Goal: Task Accomplishment & Management: Manage account settings

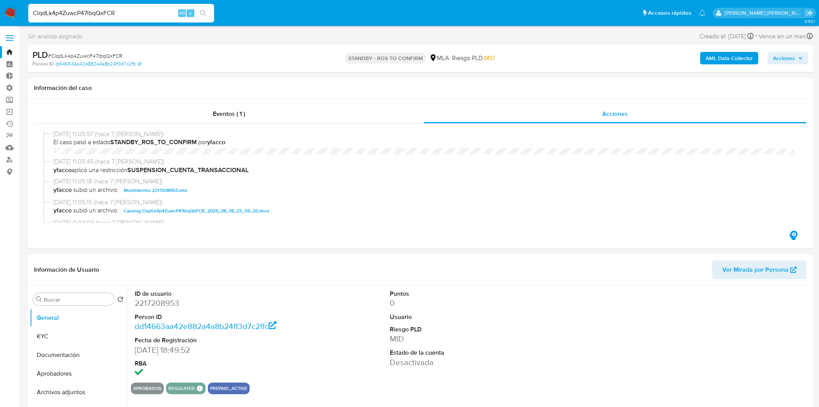
select select "10"
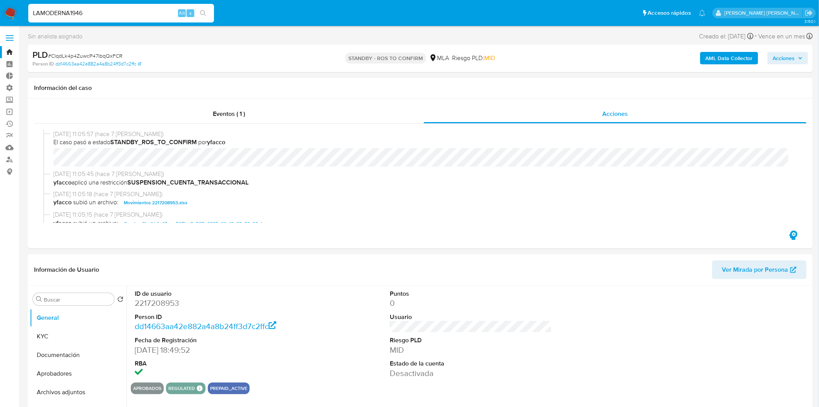
type input "LAMODERNA1946"
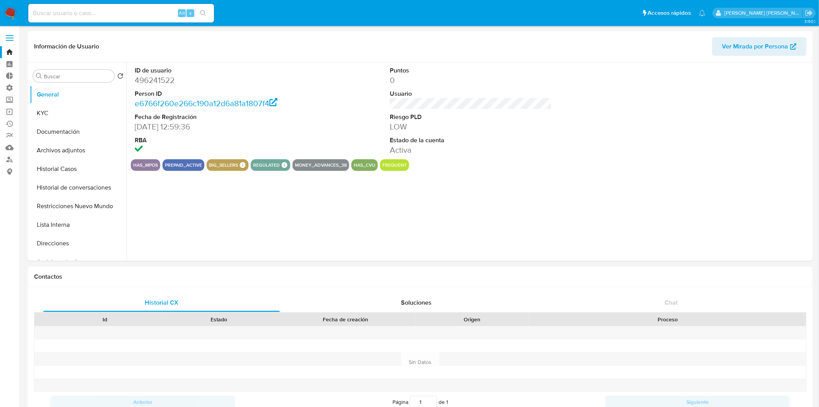
select select "10"
click at [73, 151] on button "Archivos adjuntos" at bounding box center [75, 150] width 91 height 19
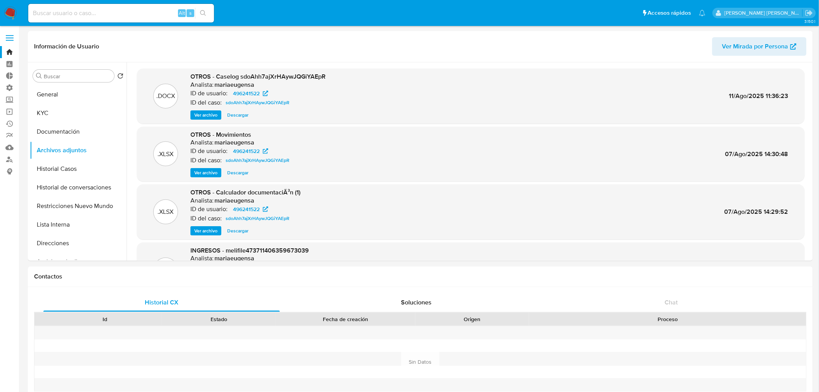
click at [14, 12] on img at bounding box center [10, 13] width 13 height 13
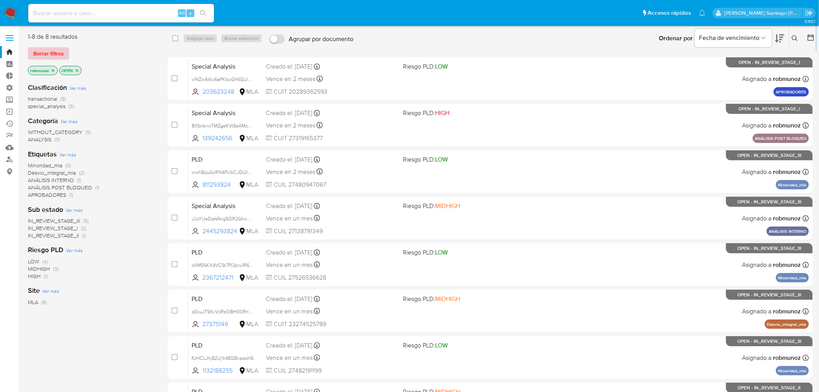
click at [41, 52] on span "Borrar filtros" at bounding box center [48, 53] width 31 height 11
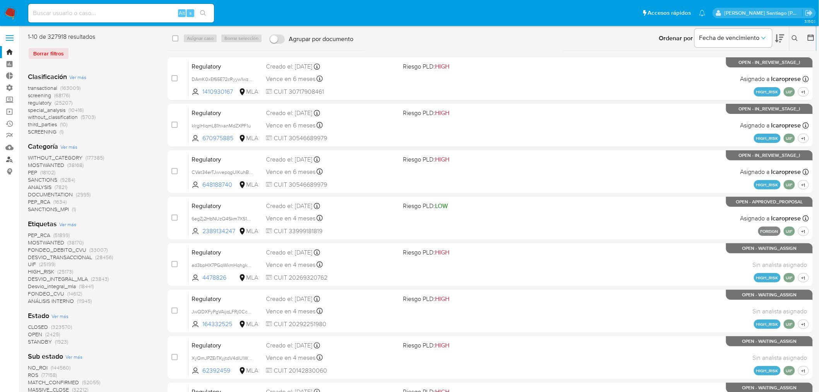
click at [14, 161] on link "Buscador de personas" at bounding box center [46, 159] width 92 height 12
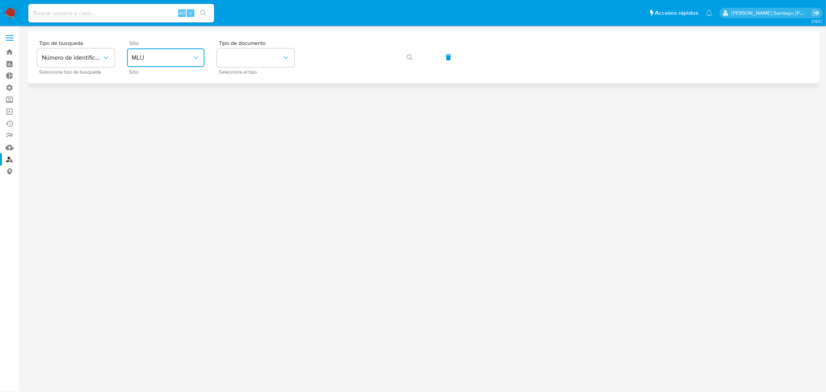
click at [187, 64] on button "MLU" at bounding box center [165, 57] width 77 height 19
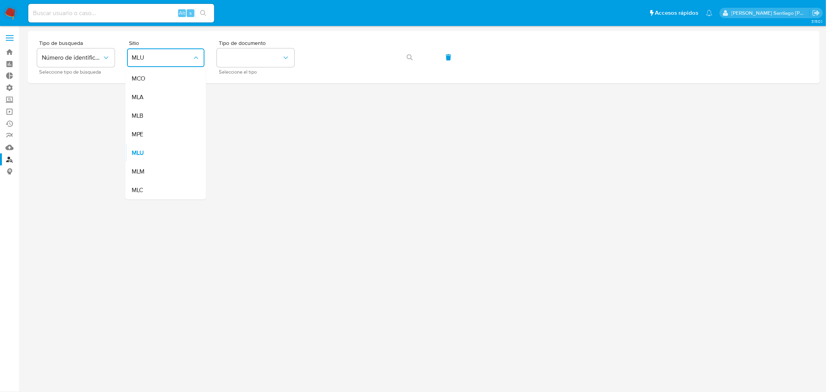
click at [156, 94] on div "MLA" at bounding box center [164, 97] width 64 height 19
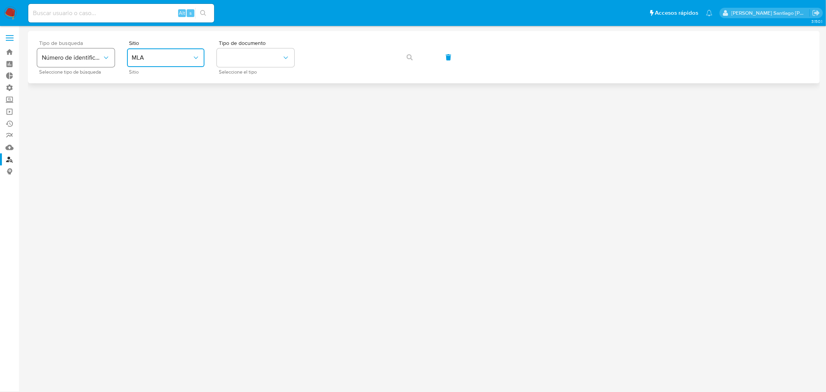
click at [73, 48] on button "Número de identificación" at bounding box center [75, 57] width 77 height 19
click at [233, 56] on button "identificationType" at bounding box center [255, 57] width 77 height 19
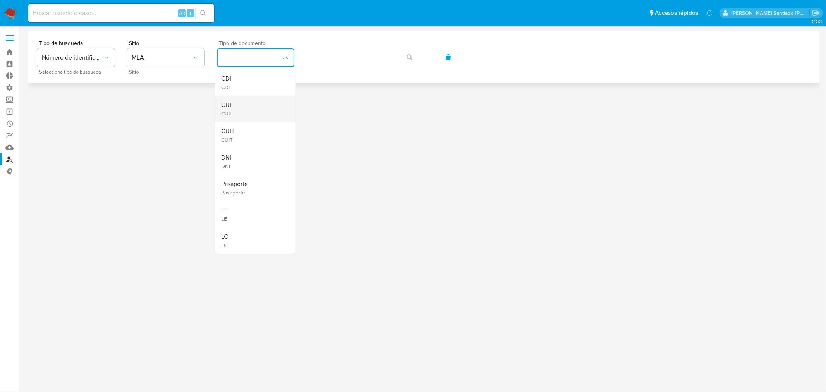
click at [253, 105] on div "CUIL CUIL" at bounding box center [253, 109] width 64 height 26
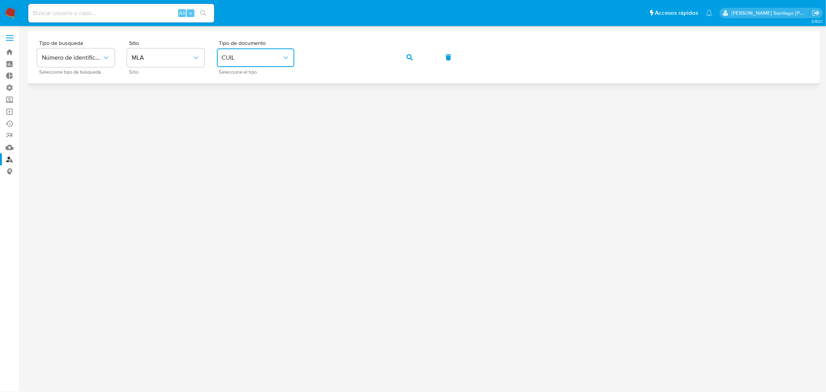
click at [418, 53] on button "button" at bounding box center [410, 57] width 26 height 19
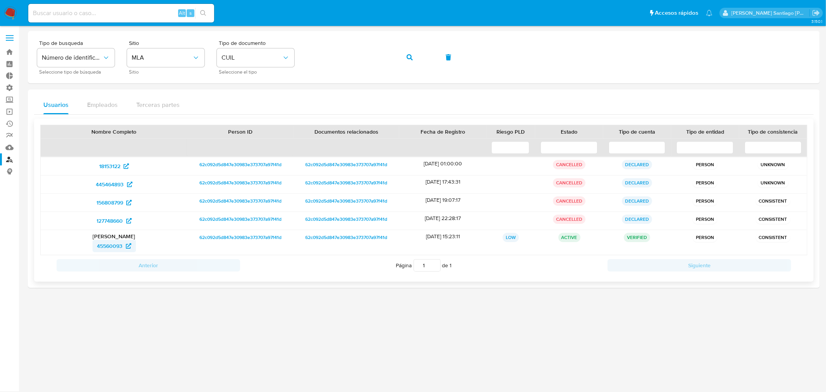
click at [109, 244] on span "45560093" at bounding box center [110, 246] width 26 height 12
paste input "anbjjEzqosJo7mNFVuqEMb5t"
click at [141, 15] on input "anbjjEzqosJo7mNFVuqEMb5t" at bounding box center [121, 13] width 186 height 10
type input "anbjjEzqosJo7mNFVuqEMb5t"
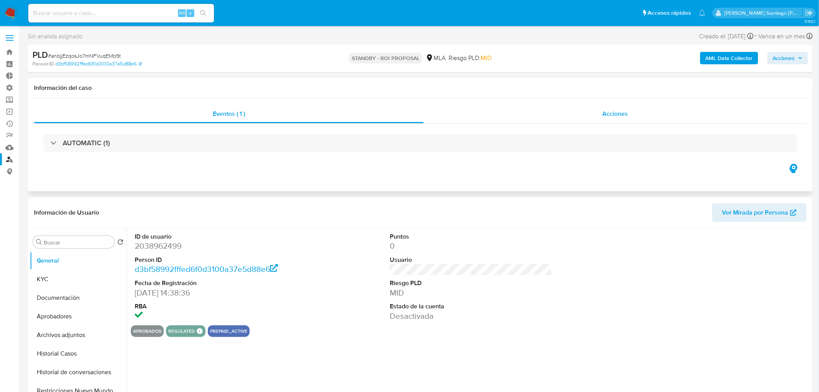
select select "10"
click at [589, 115] on div "Acciones" at bounding box center [615, 114] width 383 height 19
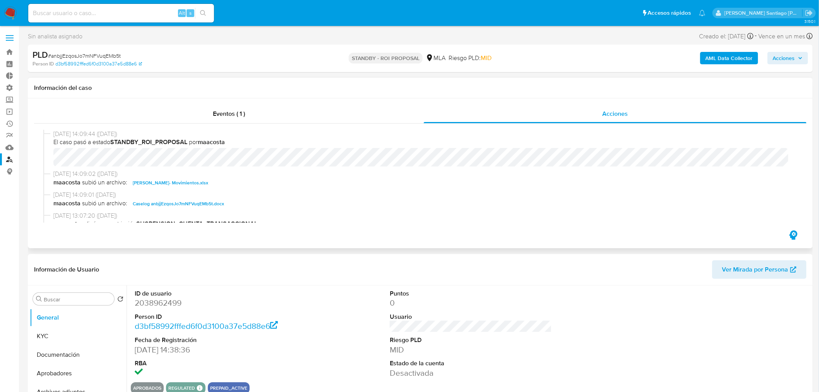
click at [182, 205] on span "Caselog anbjjEzqosJo7mNFVuqEMb5t.docx" at bounding box center [178, 203] width 91 height 9
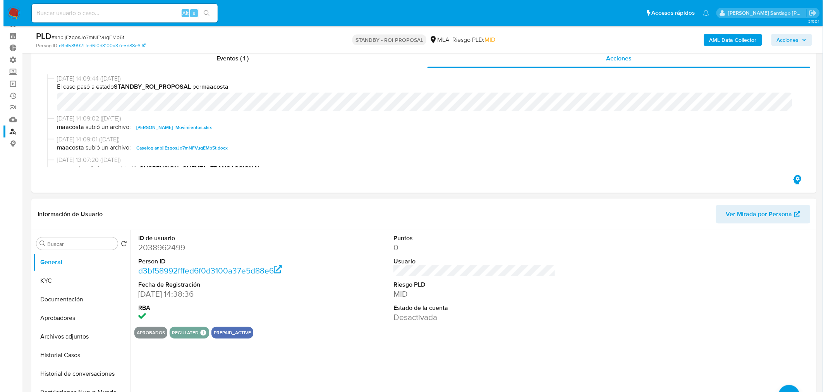
scroll to position [43, 0]
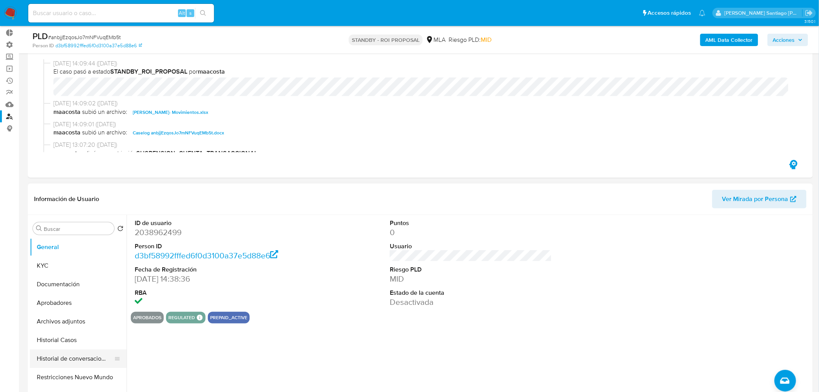
click at [80, 358] on button "Historial de conversaciones" at bounding box center [75, 358] width 91 height 19
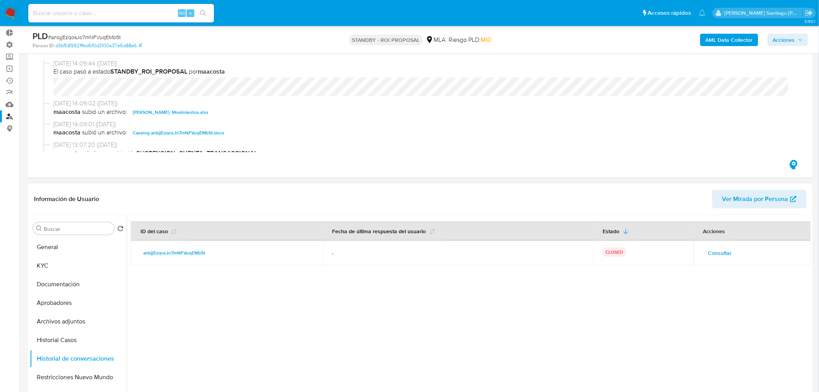
click at [732, 250] on button "Consultar" at bounding box center [720, 253] width 34 height 12
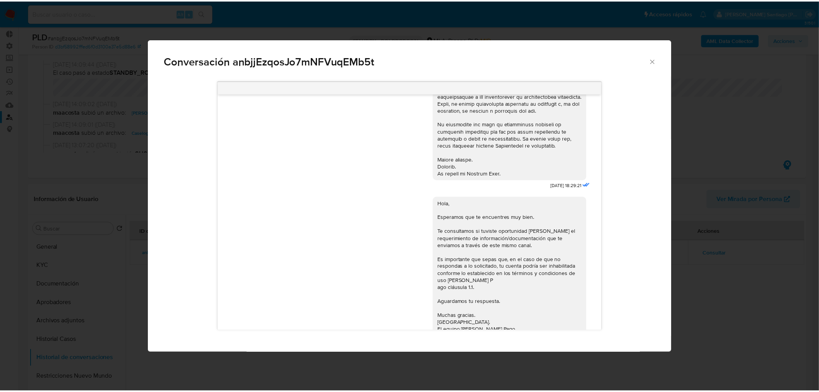
scroll to position [287, 0]
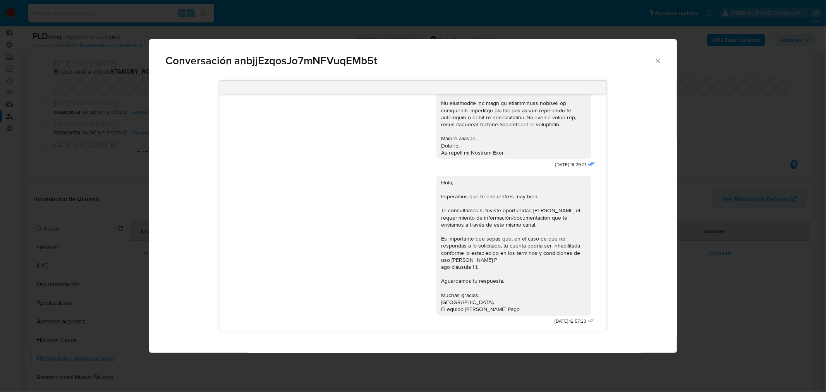
click at [710, 300] on div "Conversación anbjjEzqosJo7mNFVuqEMb5t 18/06/2025 18:29:21 Hola, Esperamos que t…" at bounding box center [413, 196] width 826 height 392
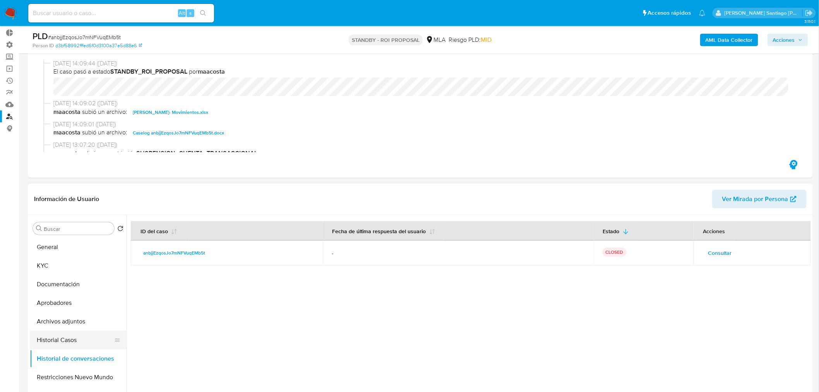
click at [74, 345] on button "Historial Casos" at bounding box center [75, 340] width 91 height 19
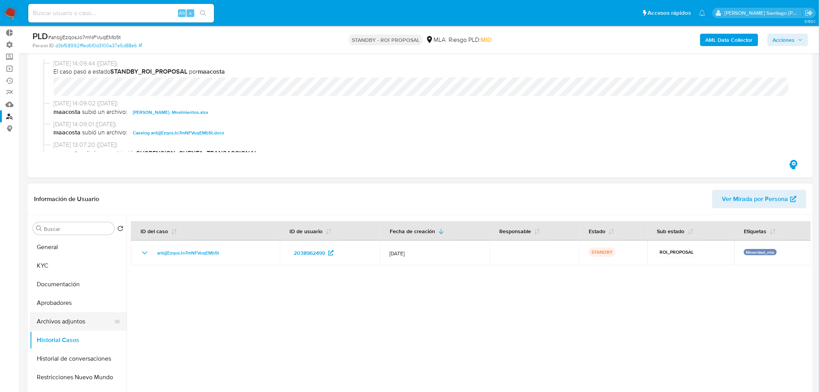
click at [72, 324] on button "Archivos adjuntos" at bounding box center [75, 321] width 91 height 19
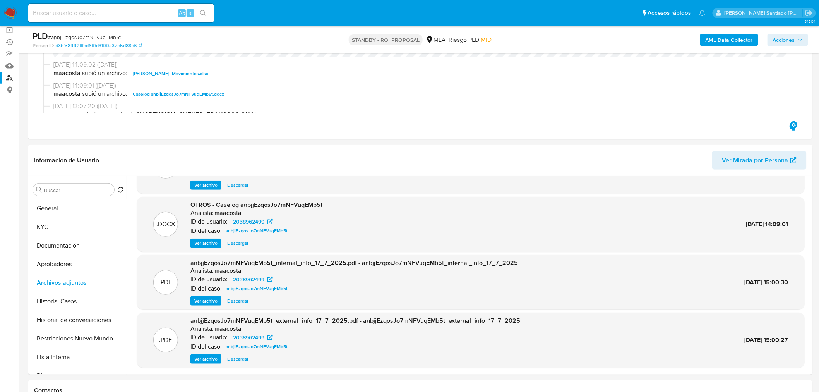
scroll to position [129, 0]
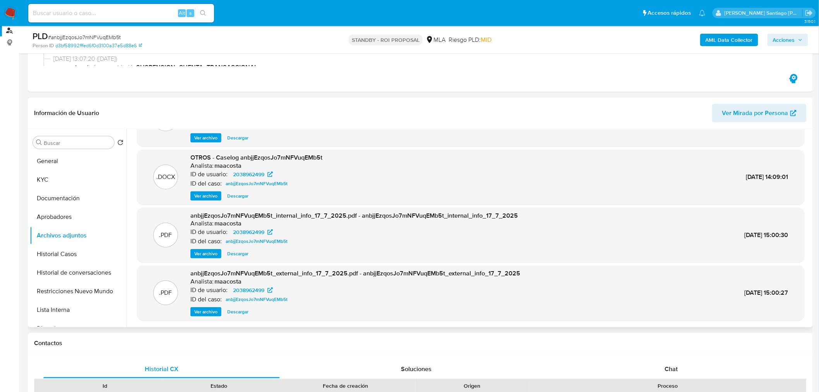
click at [195, 258] on span "Ver archivo" at bounding box center [205, 254] width 23 height 8
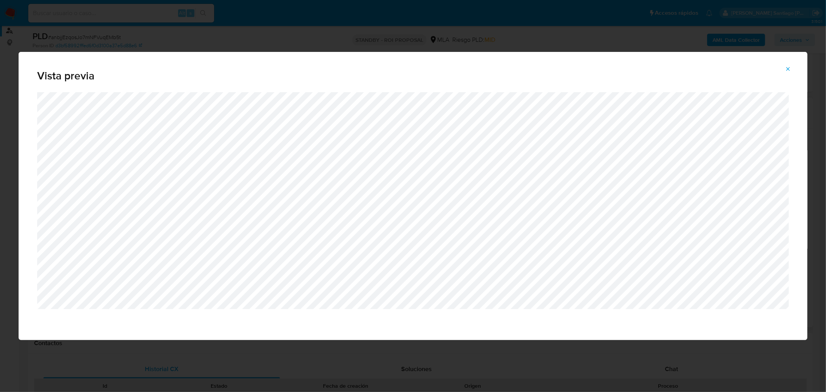
click at [791, 70] on icon "Attachment preview" at bounding box center [788, 69] width 6 height 6
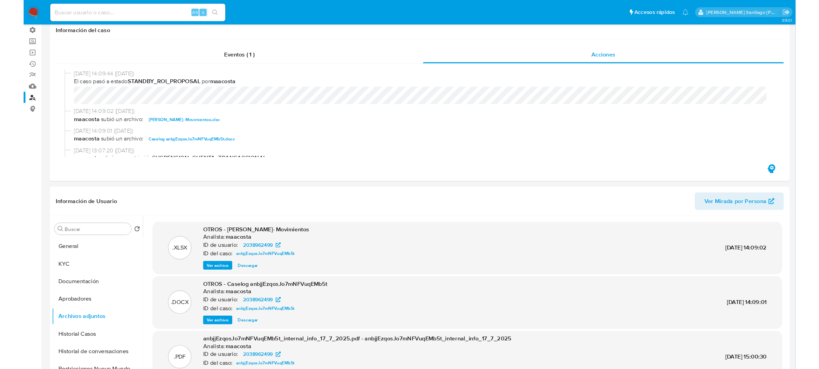
scroll to position [0, 0]
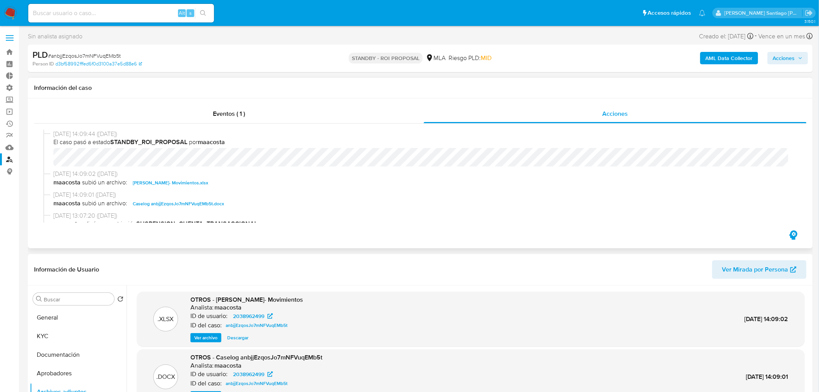
click at [217, 205] on span "Caselog anbjjEzqosJo7mNFVuqEMb5t.docx" at bounding box center [178, 203] width 91 height 9
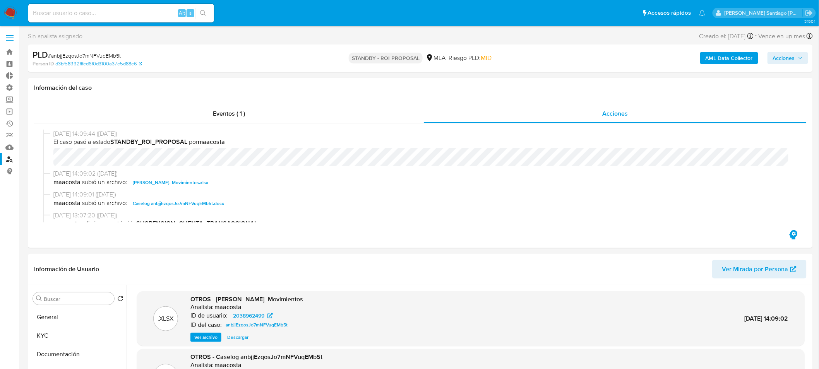
click at [138, 7] on div "Alt s" at bounding box center [121, 13] width 186 height 19
paste input "20338635959"
type input "20338635959"
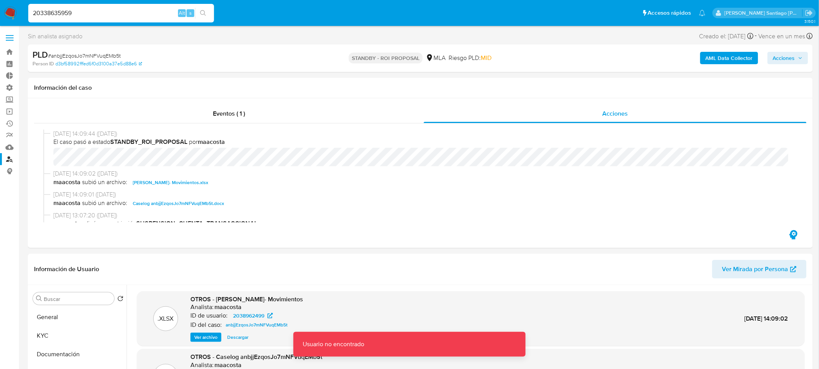
click at [9, 160] on link "Buscador de personas" at bounding box center [46, 159] width 92 height 12
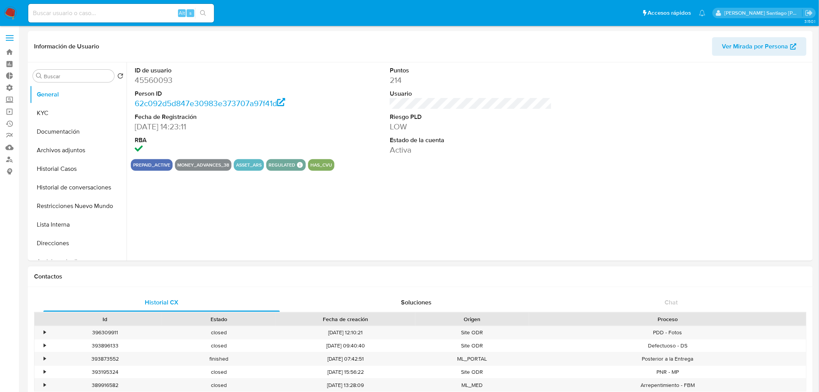
select select "10"
click at [59, 211] on button "Restricciones Nuevo Mundo" at bounding box center [75, 206] width 91 height 19
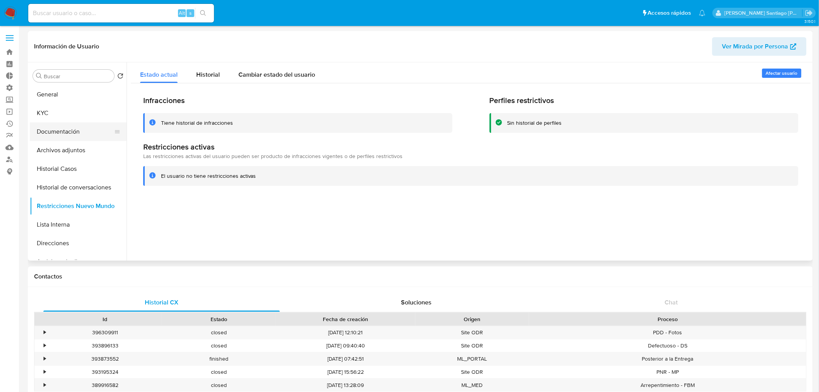
click at [47, 134] on button "Documentación" at bounding box center [75, 131] width 91 height 19
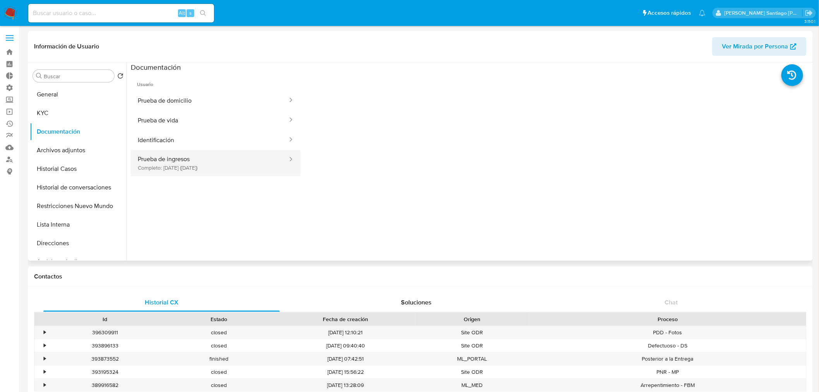
click at [254, 170] on button "Prueba de ingresos Completo: 30/05/2025 (hace 2 meses)" at bounding box center [210, 163] width 158 height 26
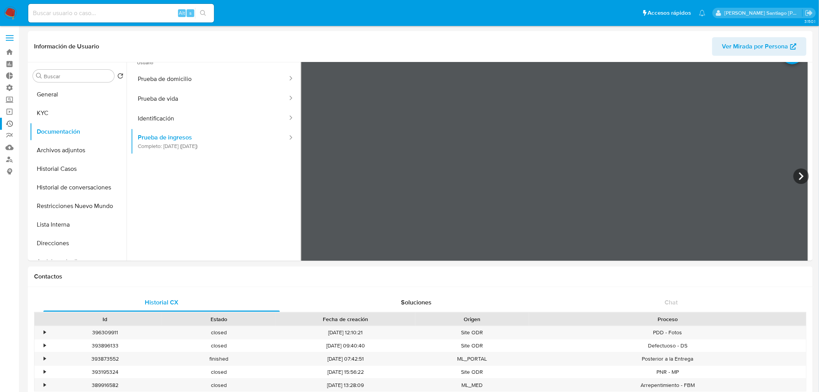
scroll to position [43, 0]
click at [36, 117] on button "KYC" at bounding box center [75, 113] width 91 height 19
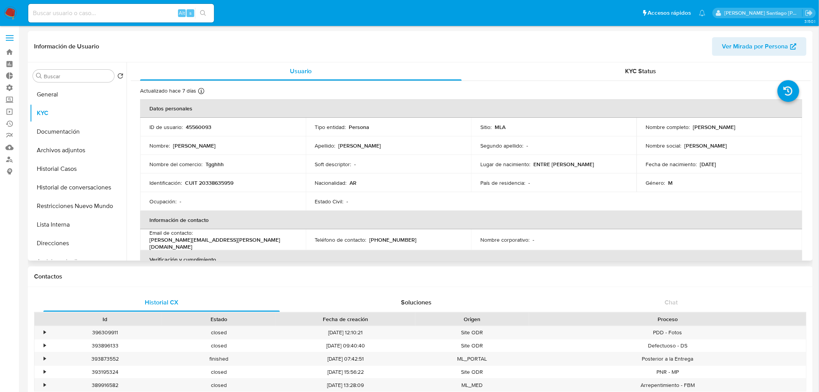
scroll to position [0, 0]
click at [214, 180] on p "CUIT 20338635959" at bounding box center [209, 183] width 48 height 7
copy p "20338635959"
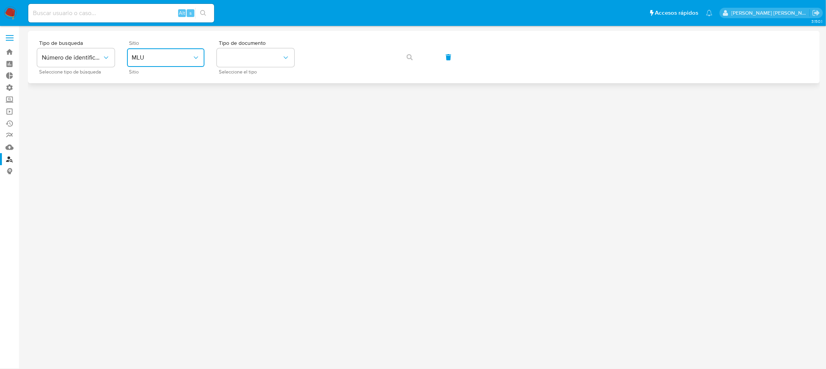
click at [167, 59] on span "MLU" at bounding box center [162, 58] width 60 height 8
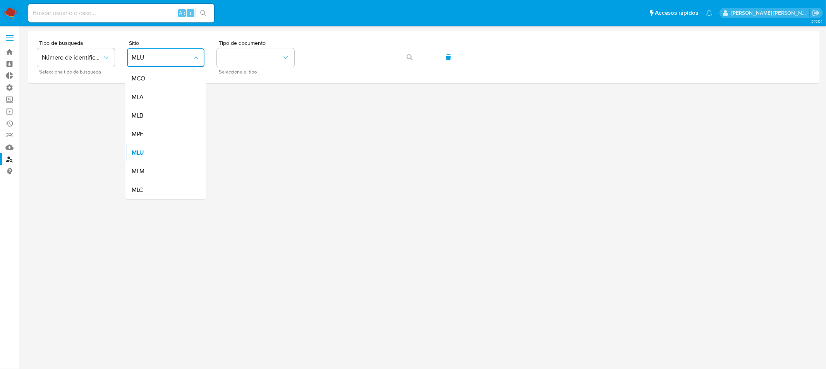
click at [160, 101] on div "MLA" at bounding box center [164, 97] width 64 height 19
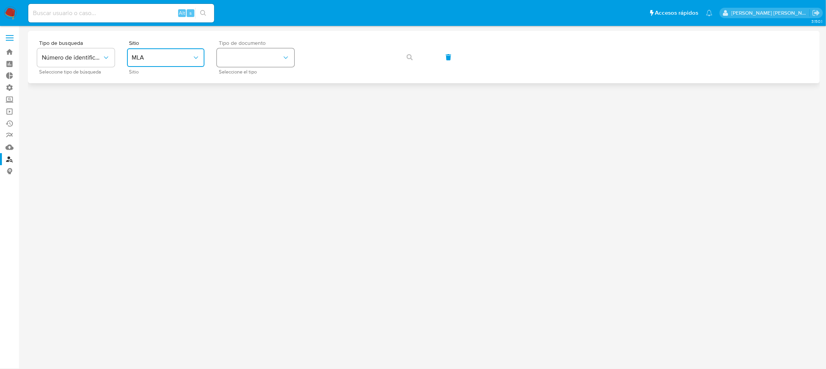
drag, startPoint x: 274, startPoint y: 52, endPoint x: 269, endPoint y: 66, distance: 14.8
click at [273, 55] on button "identificationType" at bounding box center [255, 57] width 77 height 19
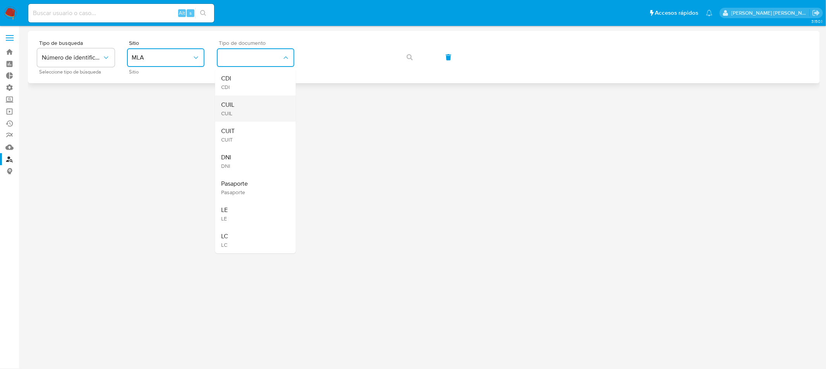
click at [244, 113] on div "CUIL CUIL" at bounding box center [253, 109] width 64 height 26
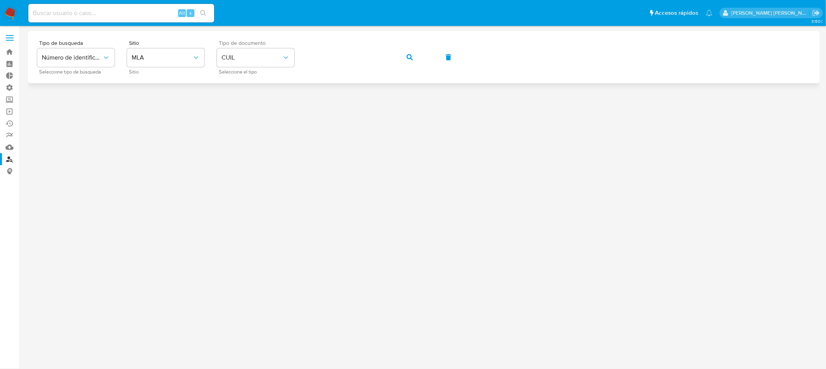
click at [409, 58] on icon "button" at bounding box center [410, 57] width 6 height 6
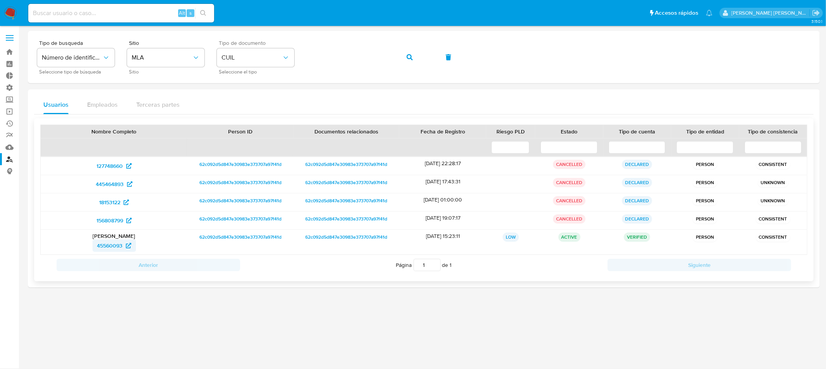
click at [118, 245] on span "45560093" at bounding box center [110, 246] width 26 height 12
click at [7, 149] on link "Mulan" at bounding box center [46, 147] width 92 height 12
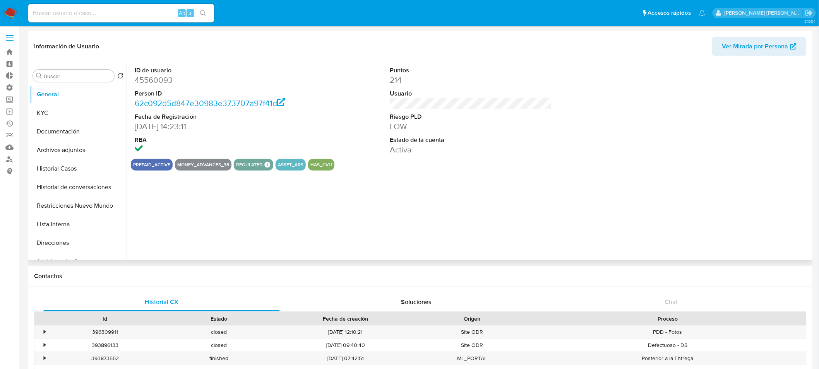
click at [145, 81] on dd "45560093" at bounding box center [216, 80] width 162 height 11
select select "10"
click at [145, 81] on dd "45560093" at bounding box center [216, 80] width 162 height 11
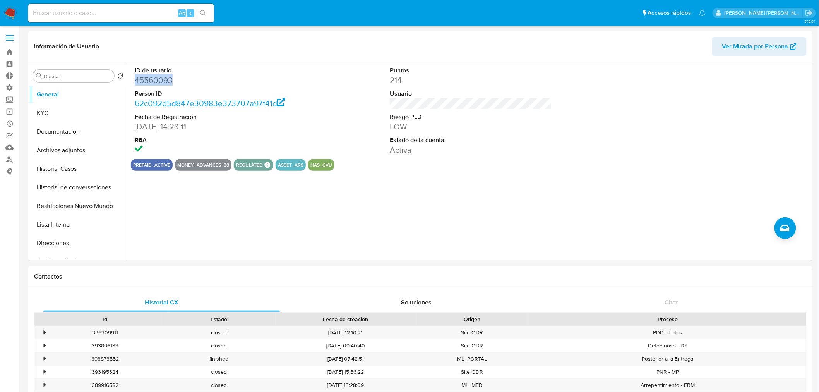
click at [9, 13] on img at bounding box center [10, 13] width 13 height 13
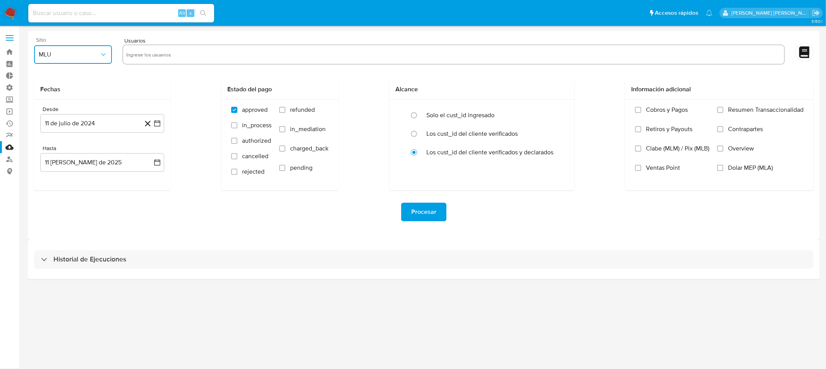
click at [94, 55] on span "MLU" at bounding box center [69, 55] width 61 height 8
click at [78, 76] on div "MLA" at bounding box center [71, 75] width 64 height 19
click at [180, 55] on input "text" at bounding box center [453, 54] width 655 height 12
type input "45560093"
click at [133, 125] on button "11 de julio de 2024" at bounding box center [102, 123] width 124 height 19
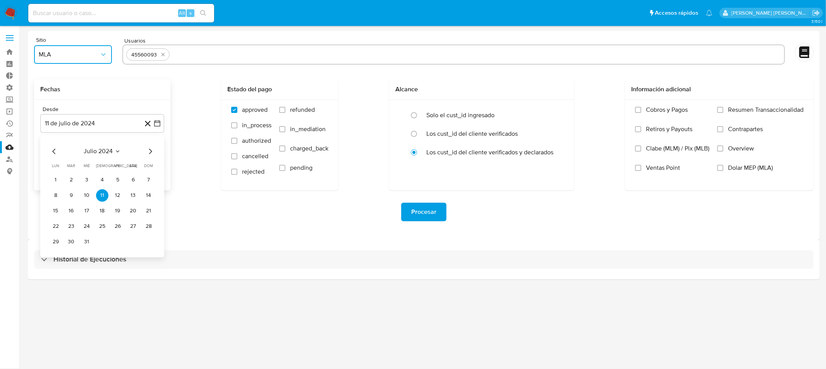
click at [149, 151] on icon "Mes siguiente" at bounding box center [150, 151] width 9 height 9
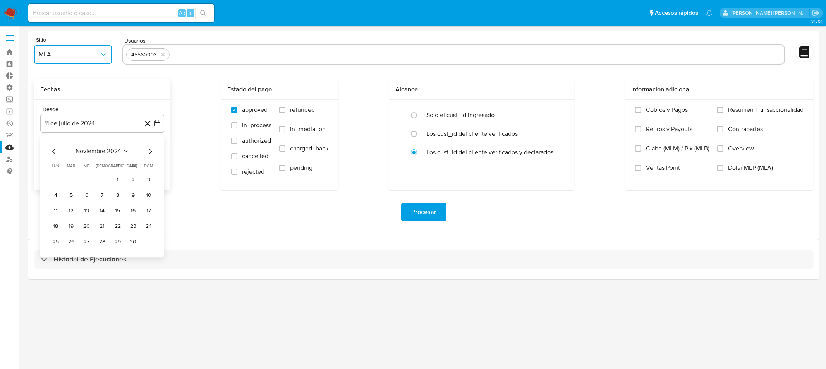
click at [149, 151] on icon "Mes siguiente" at bounding box center [150, 151] width 9 height 9
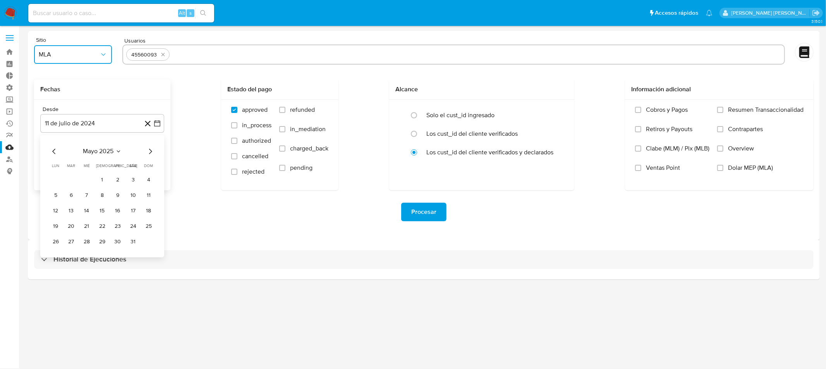
click at [149, 151] on icon "Mes siguiente" at bounding box center [150, 151] width 9 height 9
click at [150, 151] on icon "Mes siguiente" at bounding box center [150, 151] width 9 height 9
click at [58, 153] on icon "Mes anterior" at bounding box center [54, 151] width 9 height 9
click at [57, 153] on icon "Mes anterior" at bounding box center [54, 151] width 9 height 9
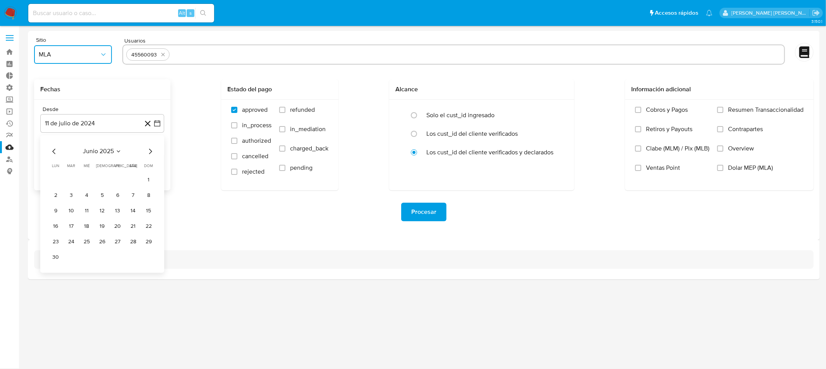
drag, startPoint x: 148, startPoint y: 150, endPoint x: 145, endPoint y: 166, distance: 16.0
click at [148, 151] on icon "Mes siguiente" at bounding box center [150, 151] width 9 height 9
drag, startPoint x: 72, startPoint y: 180, endPoint x: 91, endPoint y: 182, distance: 19.5
click at [72, 180] on button "1" at bounding box center [71, 180] width 12 height 12
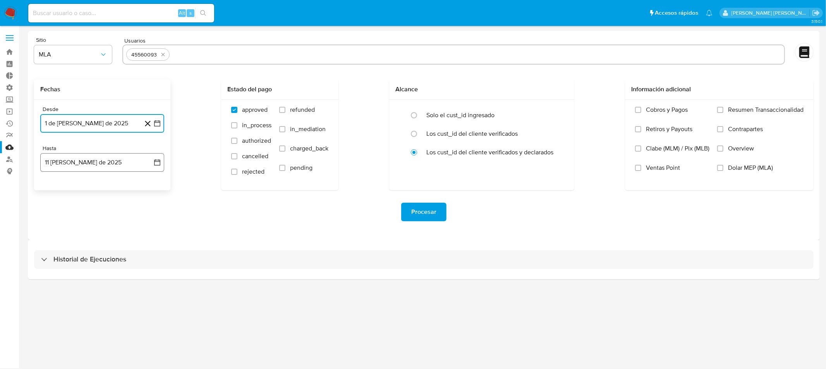
click at [112, 161] on button "11 [PERSON_NAME] de 2025" at bounding box center [102, 162] width 124 height 19
click at [57, 254] on button "11" at bounding box center [56, 250] width 12 height 12
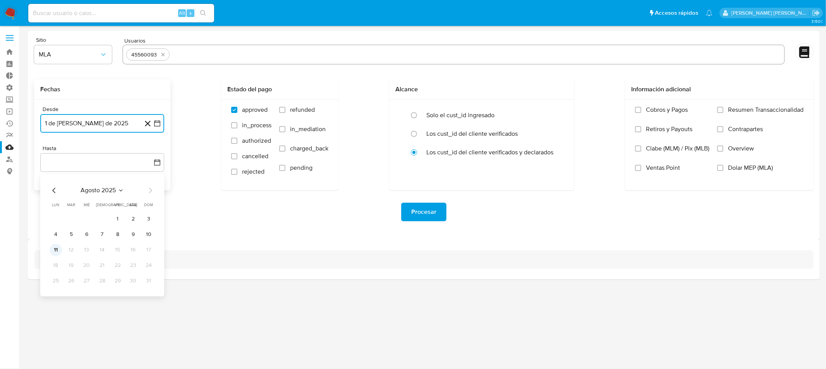
click at [59, 250] on button "11" at bounding box center [56, 250] width 12 height 12
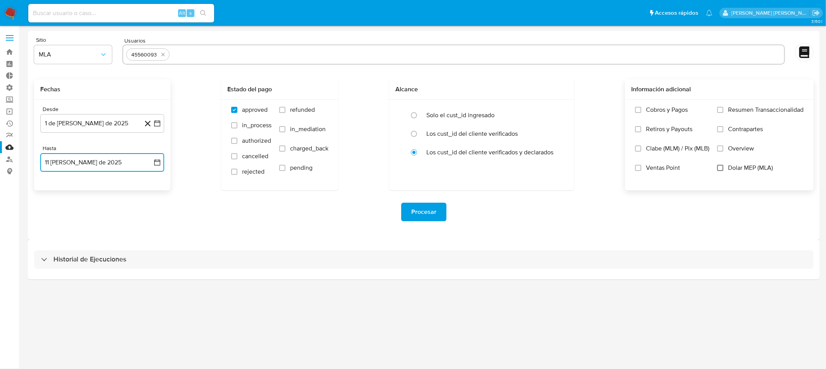
click at [717, 168] on input "Dolar MEP (MLA)" at bounding box center [720, 168] width 6 height 6
click at [435, 211] on span "Procesar" at bounding box center [423, 212] width 25 height 17
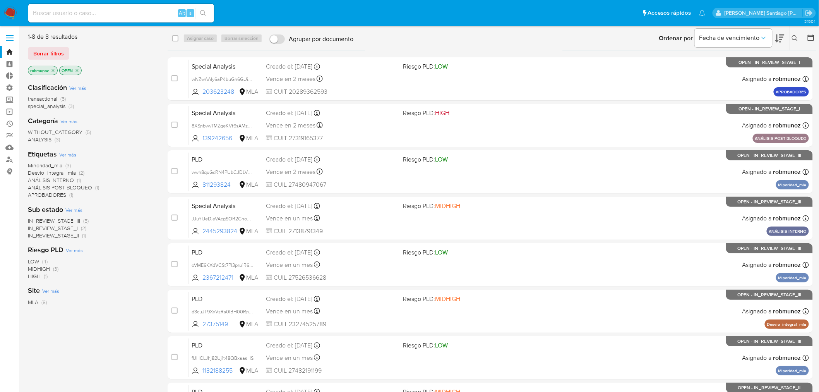
click at [798, 36] on icon at bounding box center [795, 38] width 6 height 6
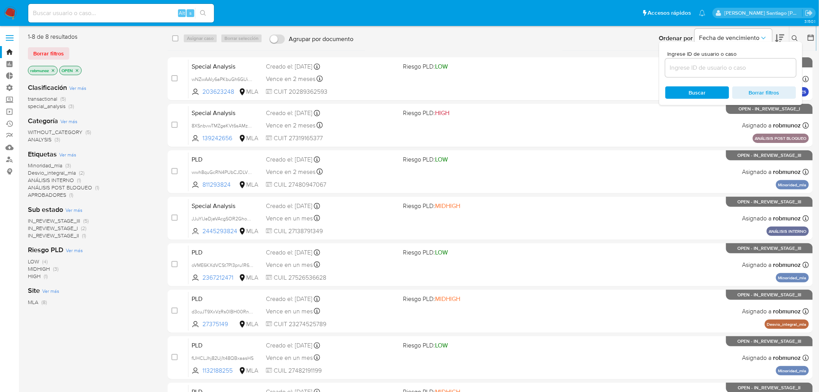
click at [755, 67] on input at bounding box center [731, 68] width 131 height 10
type input "anbjjEzqosJo7mNFVuqEMb5t"
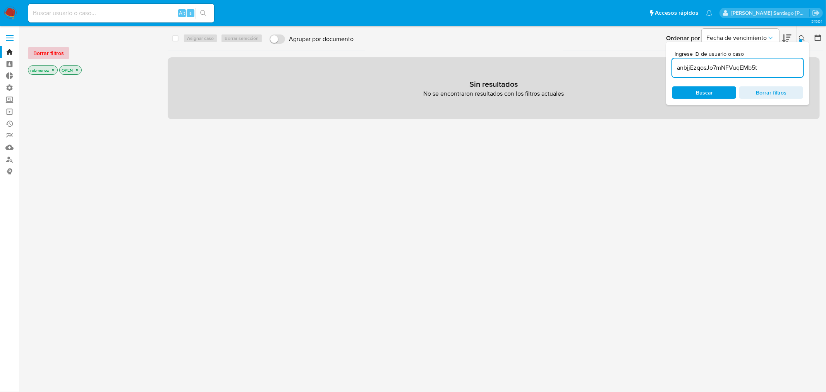
click at [60, 48] on span "Borrar filtros" at bounding box center [48, 53] width 31 height 11
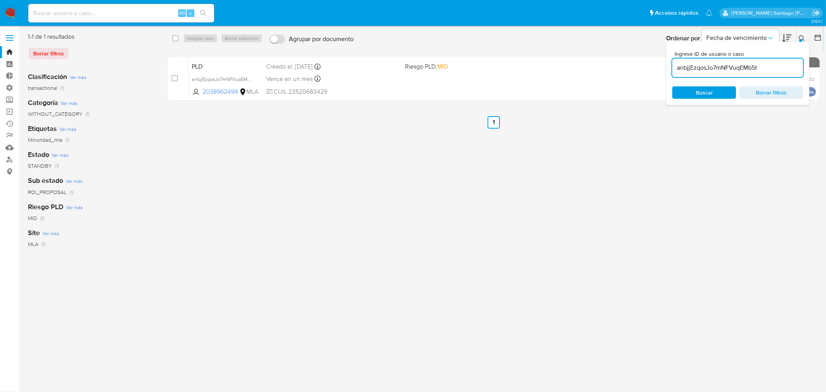
click at [804, 40] on icon at bounding box center [802, 38] width 6 height 6
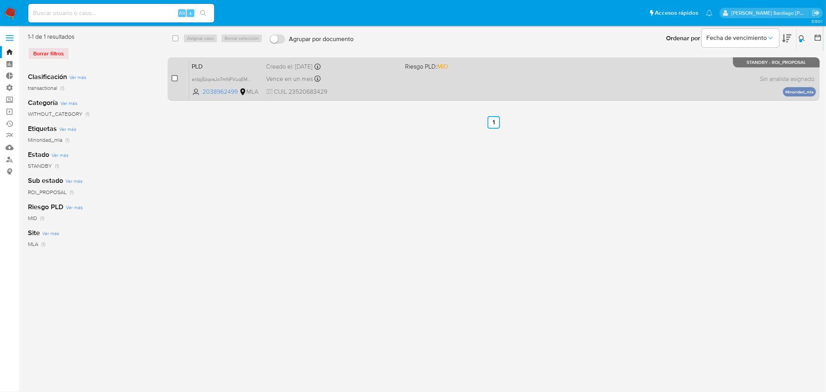
click at [177, 80] on input "checkbox" at bounding box center [175, 78] width 6 height 6
checkbox input "true"
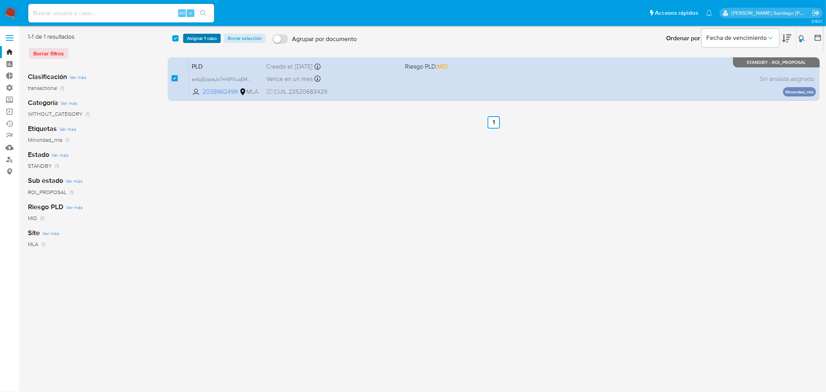
click at [198, 36] on span "Asignar 1 caso" at bounding box center [202, 38] width 30 height 8
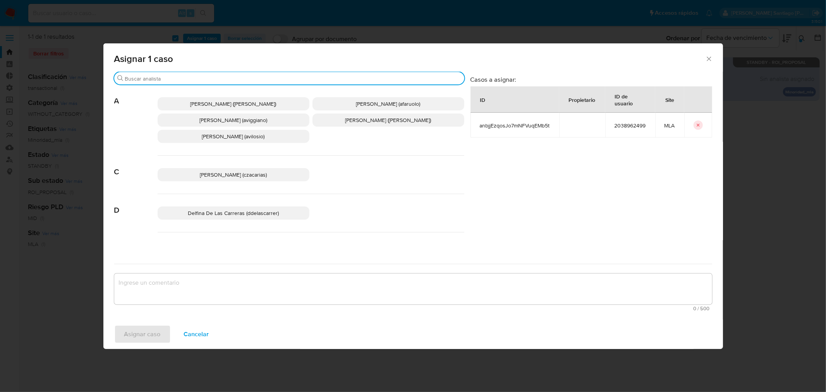
click at [234, 78] on input "Buscar" at bounding box center [293, 78] width 336 height 7
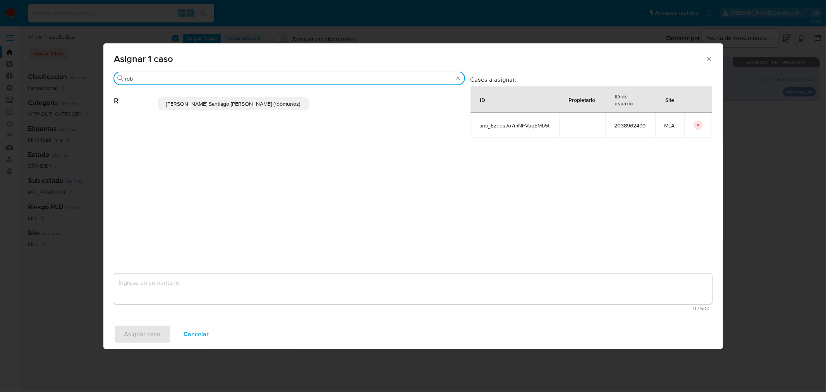
type input "rob"
click at [258, 110] on p "Roberto Santiago Munoz (robmunoz)" at bounding box center [234, 103] width 152 height 13
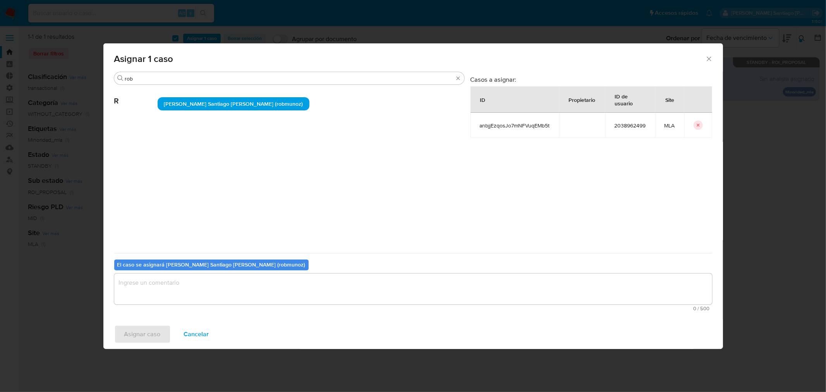
click at [229, 294] on textarea "assign-modal" at bounding box center [413, 288] width 598 height 31
click at [153, 326] on span "Asignar caso" at bounding box center [142, 334] width 36 height 17
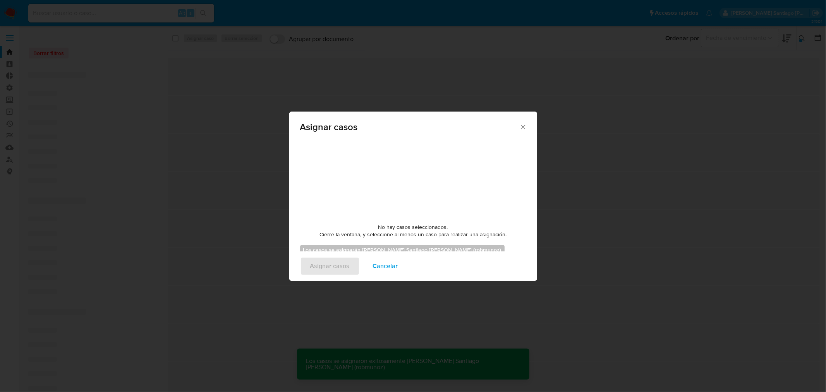
checkbox input "false"
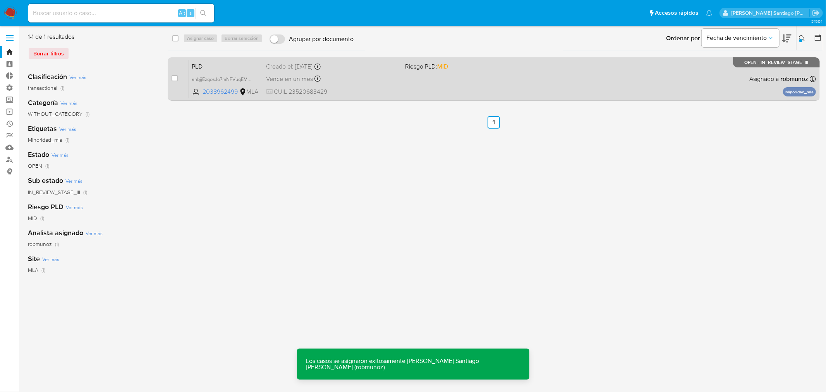
click at [482, 86] on div "PLD anbjjEzqosJo7mNFVuqEMb5t 2038962499 MLA Riesgo PLD: MID Creado el: 12/06/20…" at bounding box center [502, 78] width 627 height 39
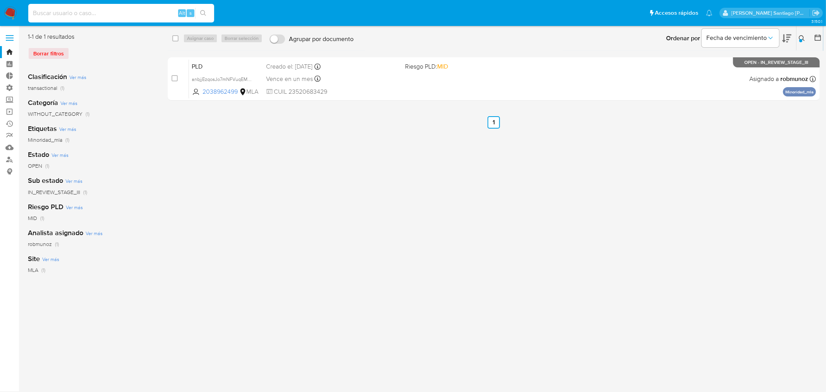
click at [120, 10] on input at bounding box center [121, 13] width 186 height 10
paste input "i8FmE3q96jLciThqprDVSScF"
type input "i8FmE3q96jLciThqprDVSScF"
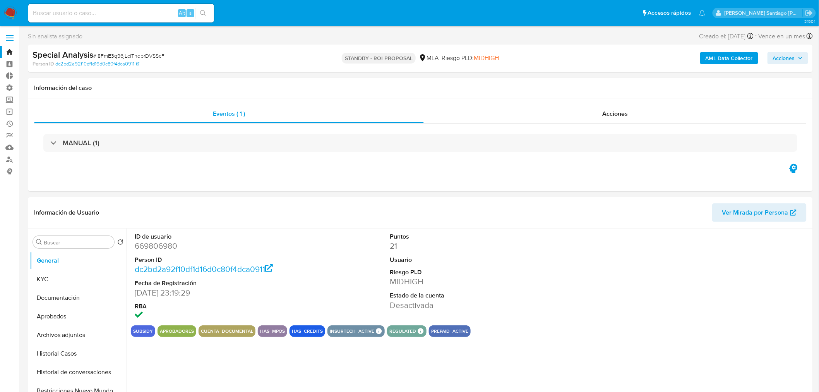
select select "10"
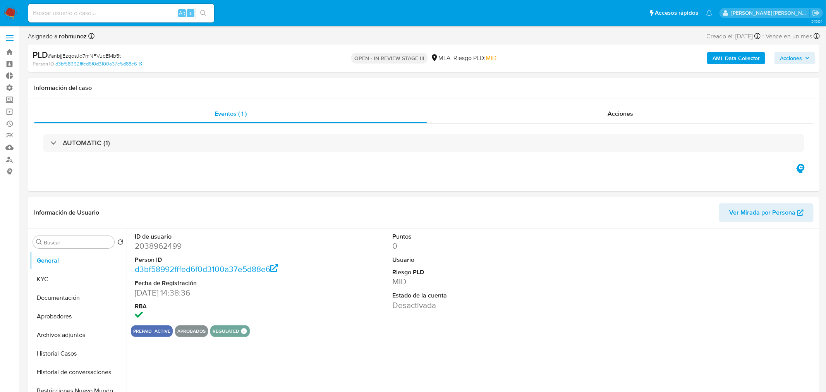
select select "10"
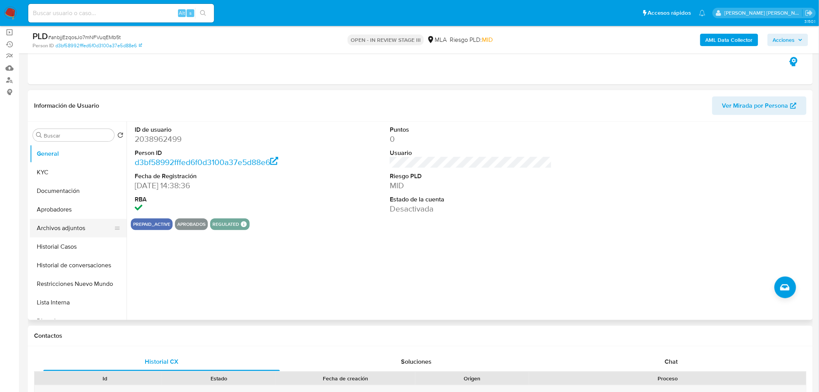
scroll to position [86, 0]
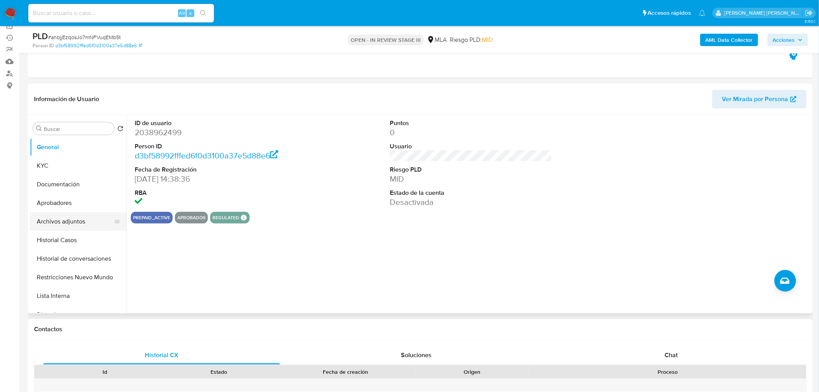
click at [69, 217] on button "Archivos adjuntos" at bounding box center [75, 221] width 91 height 19
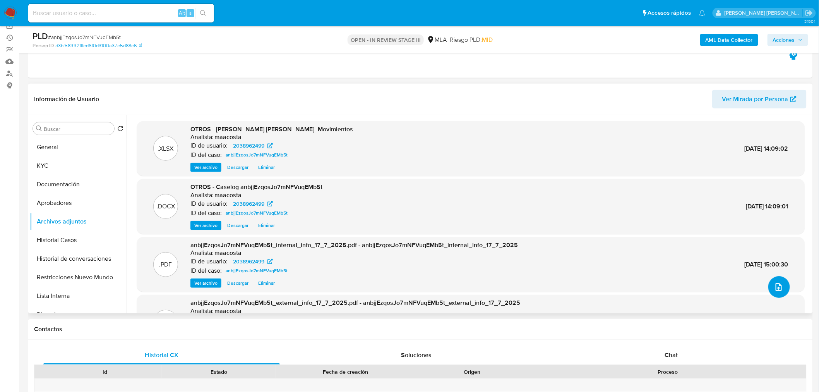
click at [773, 278] on button "upload-file" at bounding box center [780, 287] width 22 height 22
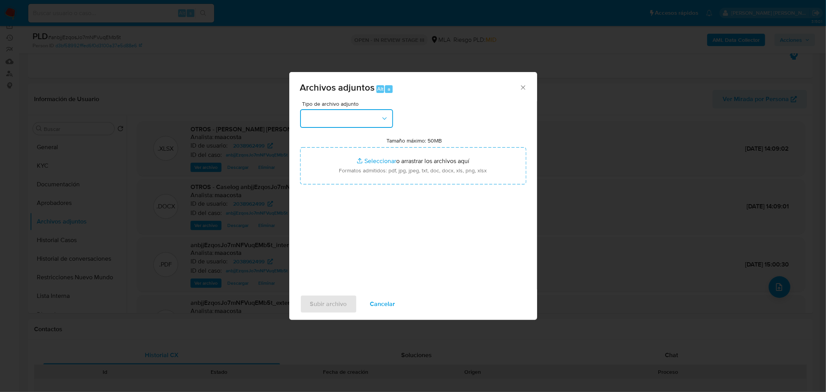
click at [374, 127] on button "button" at bounding box center [346, 118] width 93 height 19
click at [368, 136] on div "IDENTIFICACIÓN" at bounding box center [343, 139] width 79 height 19
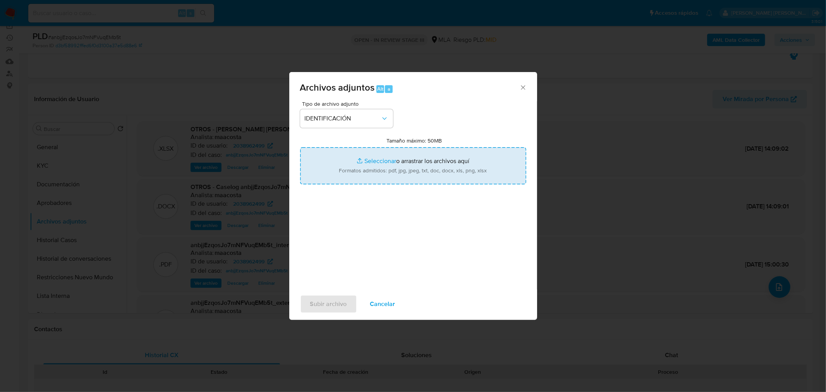
click at [412, 173] on input "Tamaño máximo: 50MB Seleccionar archivos" at bounding box center [413, 165] width 226 height 37
type input "C:\fakepath\Caselog anbjjEzqosJo7mNFVuqEMb5t (V2).docx"
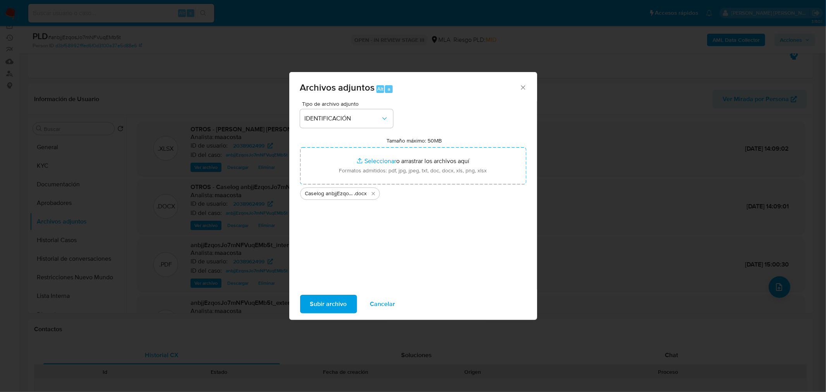
click at [336, 304] on span "Subir archivo" at bounding box center [328, 303] width 37 height 17
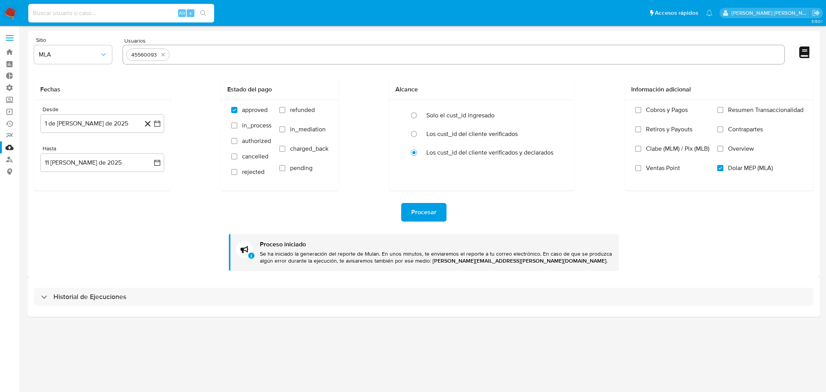
click at [145, 9] on input at bounding box center [121, 13] width 186 height 10
type input "i8FmE3q96jLciThqprDVSScF"
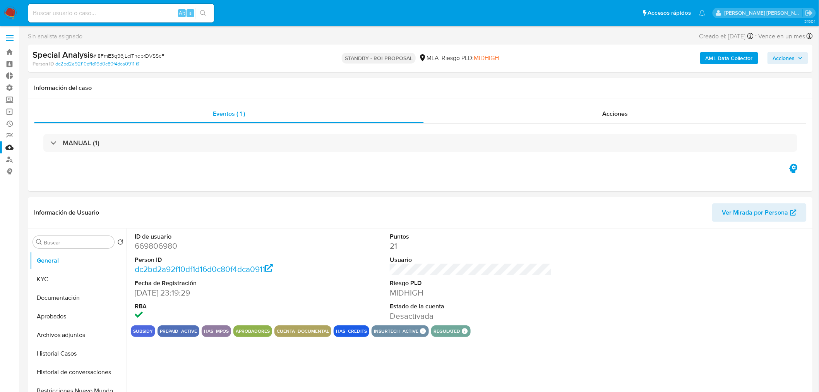
select select "10"
click at [625, 110] on span "Acciones" at bounding box center [616, 113] width 26 height 9
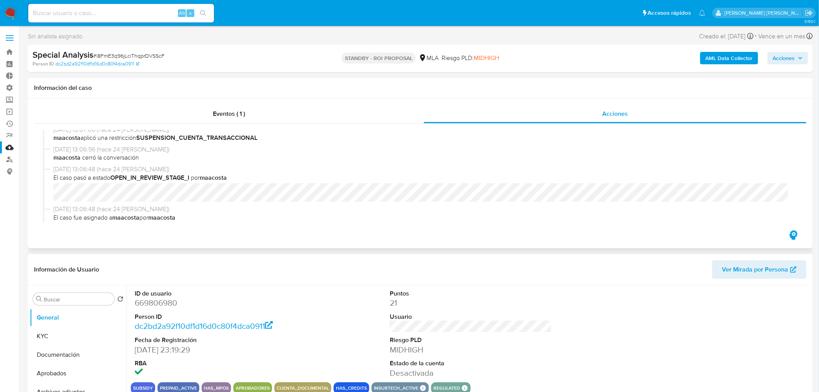
scroll to position [43, 0]
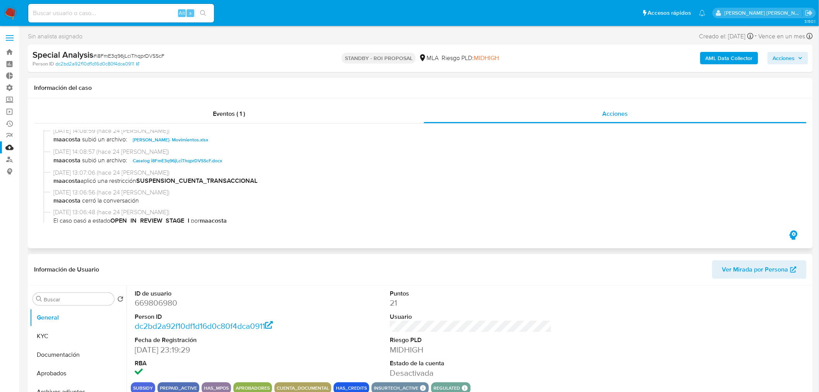
click at [205, 161] on span "Caselog i8FmE3q96jLciThqprDVSScF.docx" at bounding box center [177, 160] width 89 height 9
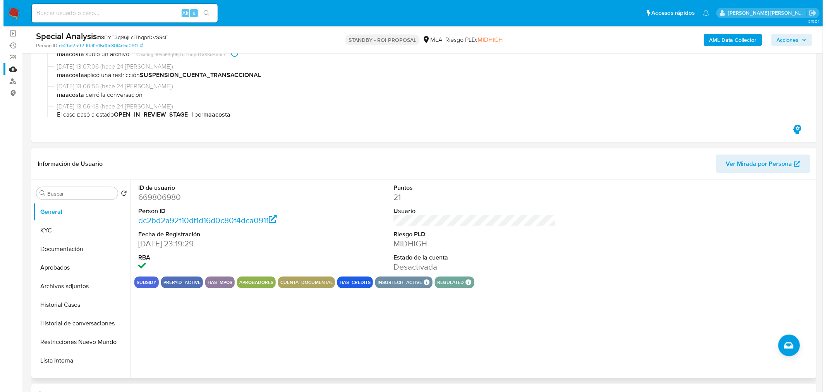
scroll to position [86, 0]
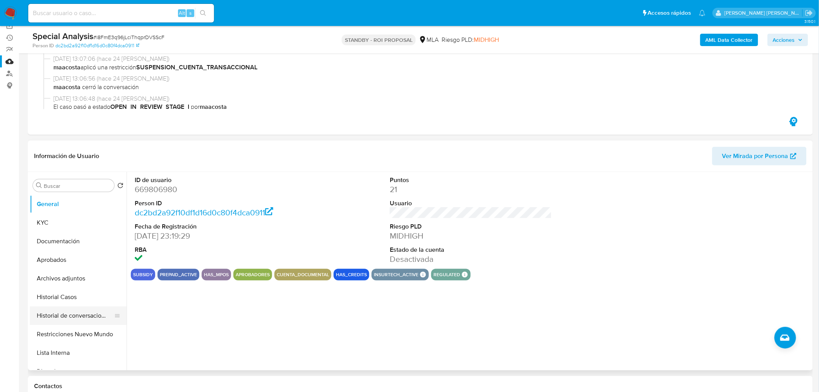
click at [101, 319] on button "Historial de conversaciones" at bounding box center [75, 315] width 91 height 19
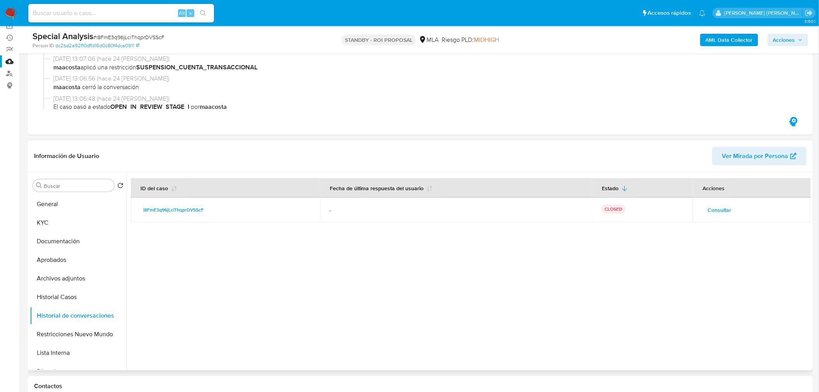
click at [713, 210] on span "Consultar" at bounding box center [720, 209] width 24 height 11
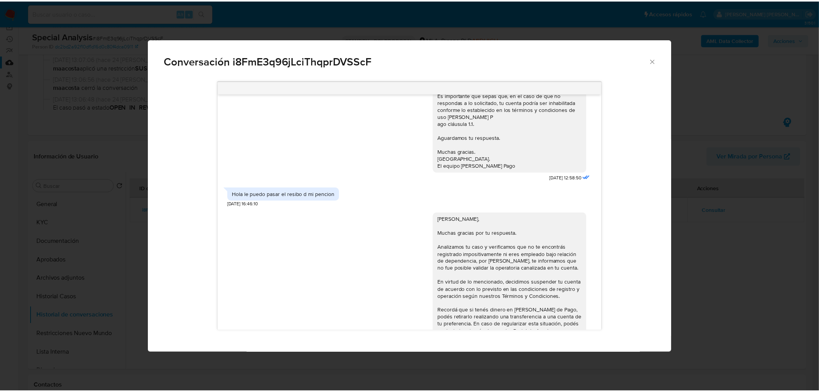
scroll to position [559, 0]
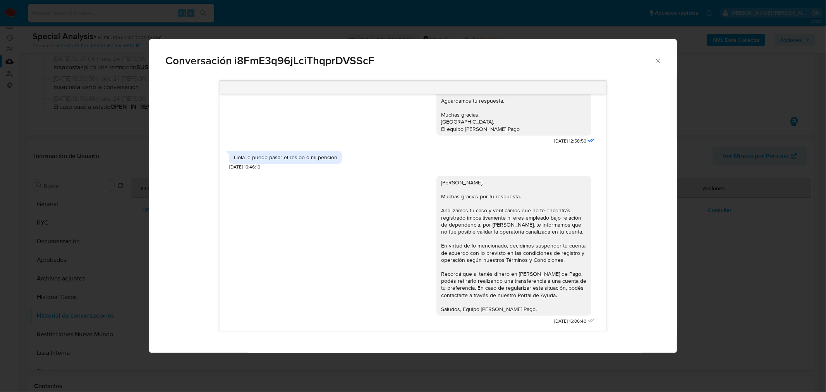
click at [661, 64] on icon "Cerrar" at bounding box center [658, 61] width 8 height 8
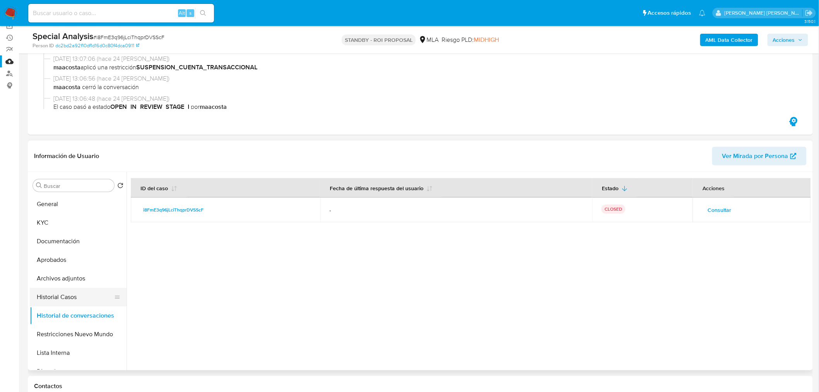
click at [66, 302] on button "Historial Casos" at bounding box center [75, 297] width 91 height 19
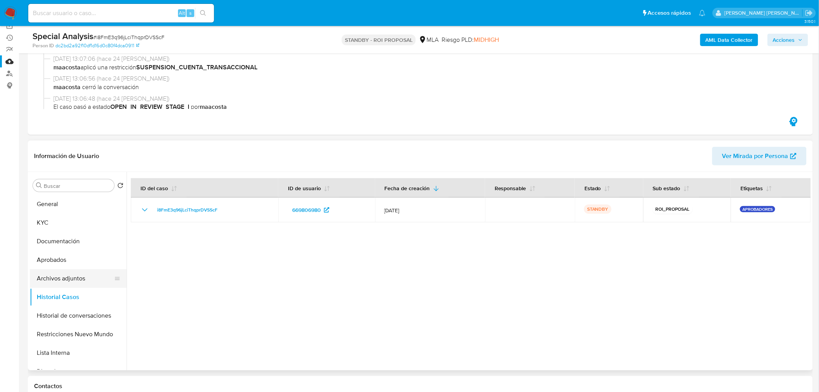
click at [75, 283] on button "Archivos adjuntos" at bounding box center [75, 278] width 91 height 19
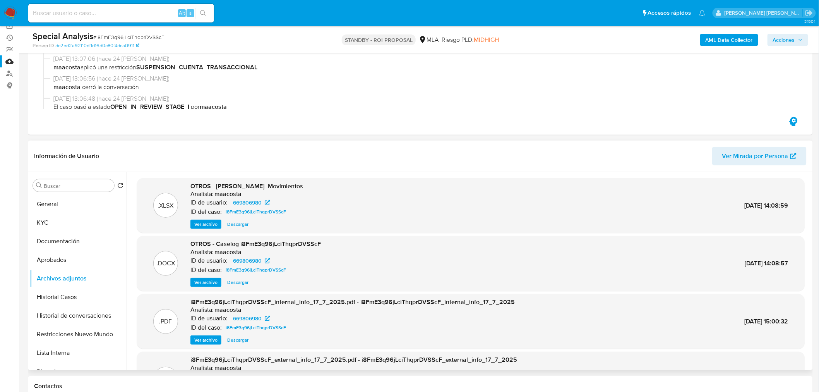
click at [207, 280] on span "Ver archivo" at bounding box center [205, 282] width 23 height 8
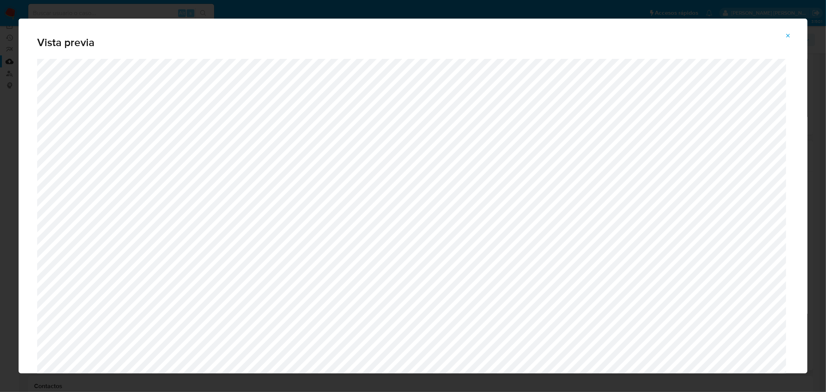
click at [789, 36] on icon "Attachment preview" at bounding box center [788, 36] width 6 height 6
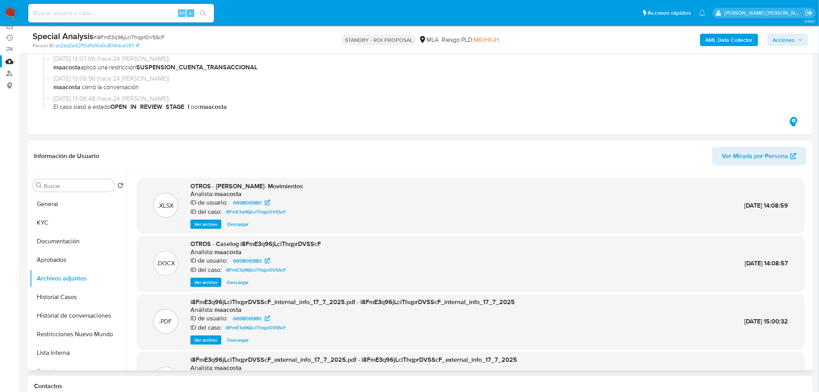
click at [239, 280] on span "Descargar" at bounding box center [237, 282] width 21 height 8
